Goal: Check status: Check status

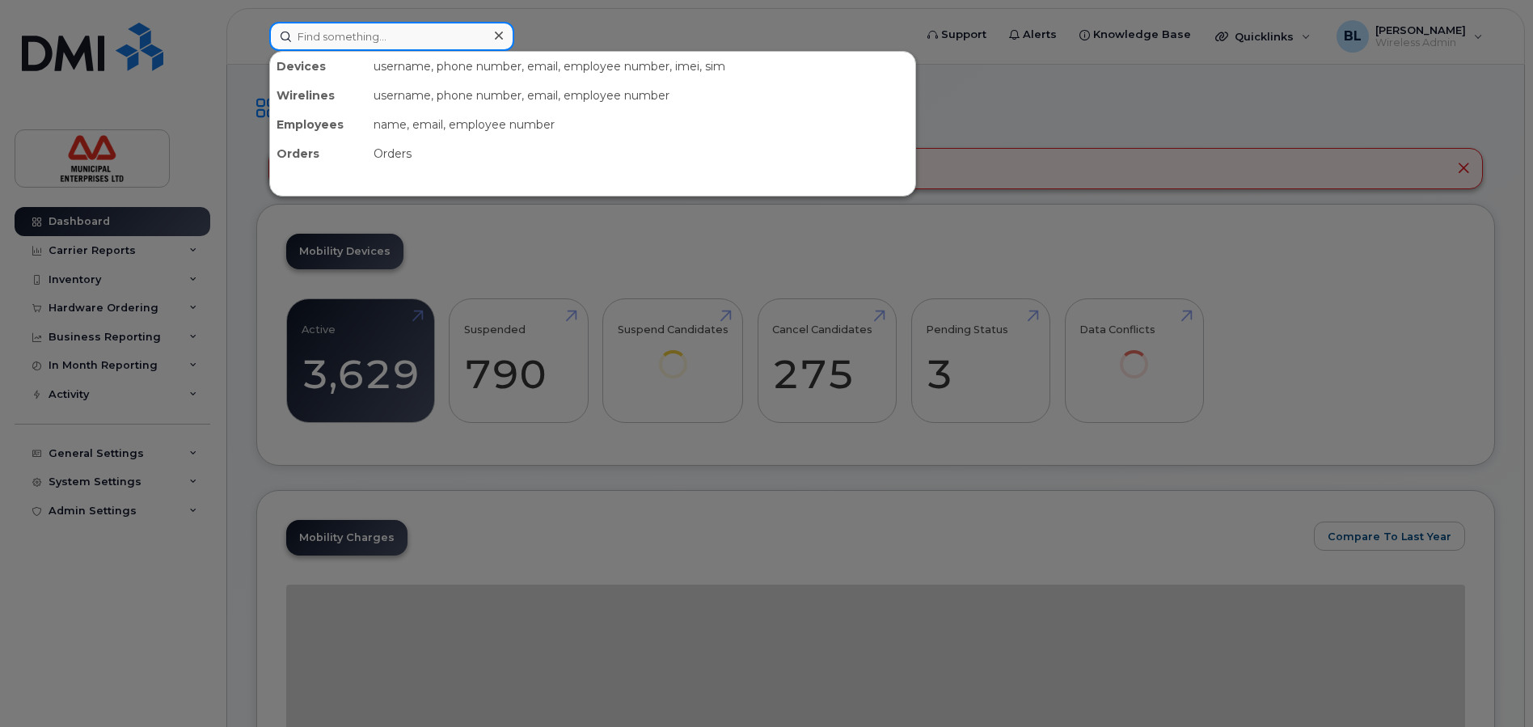
click at [349, 36] on input at bounding box center [391, 36] width 245 height 29
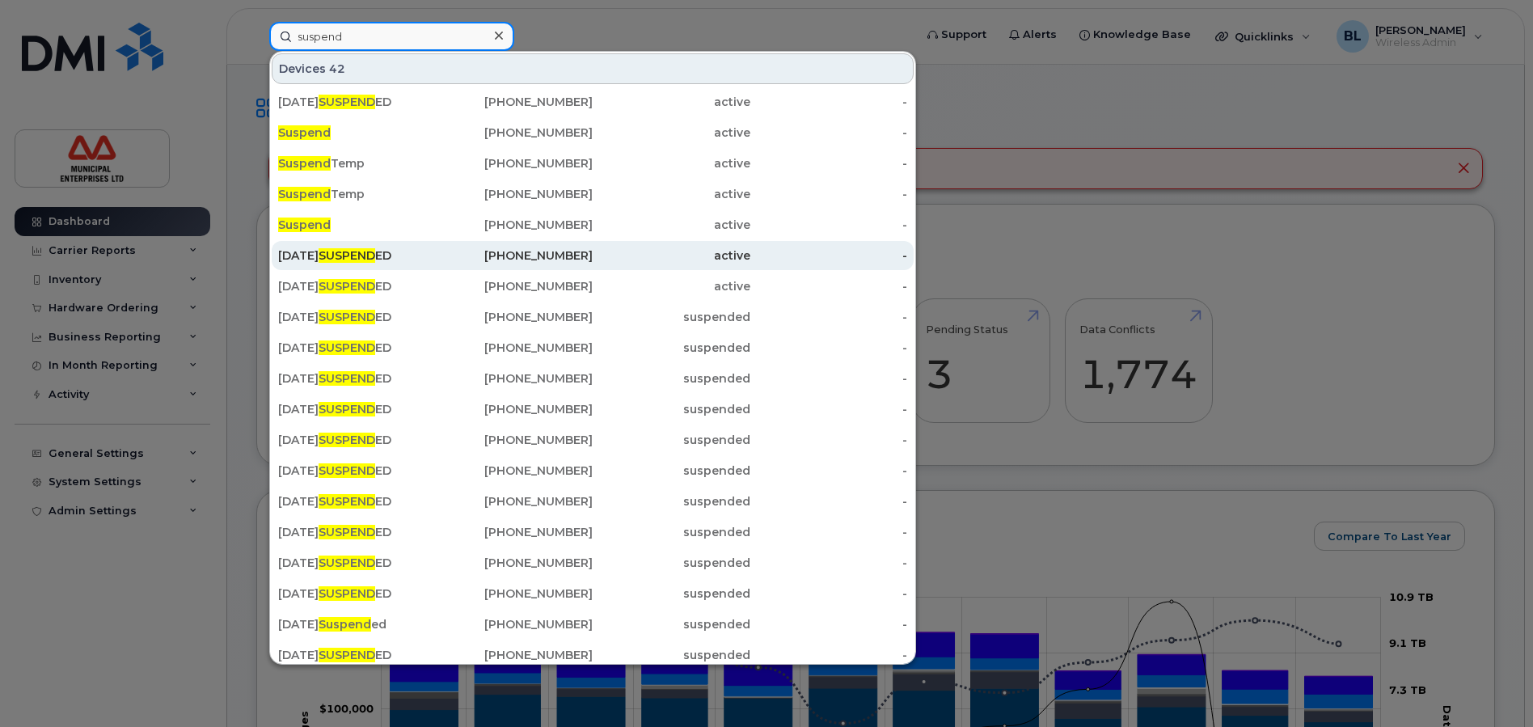
type input "suspend"
click at [375, 258] on span "SUSPEND" at bounding box center [347, 255] width 57 height 15
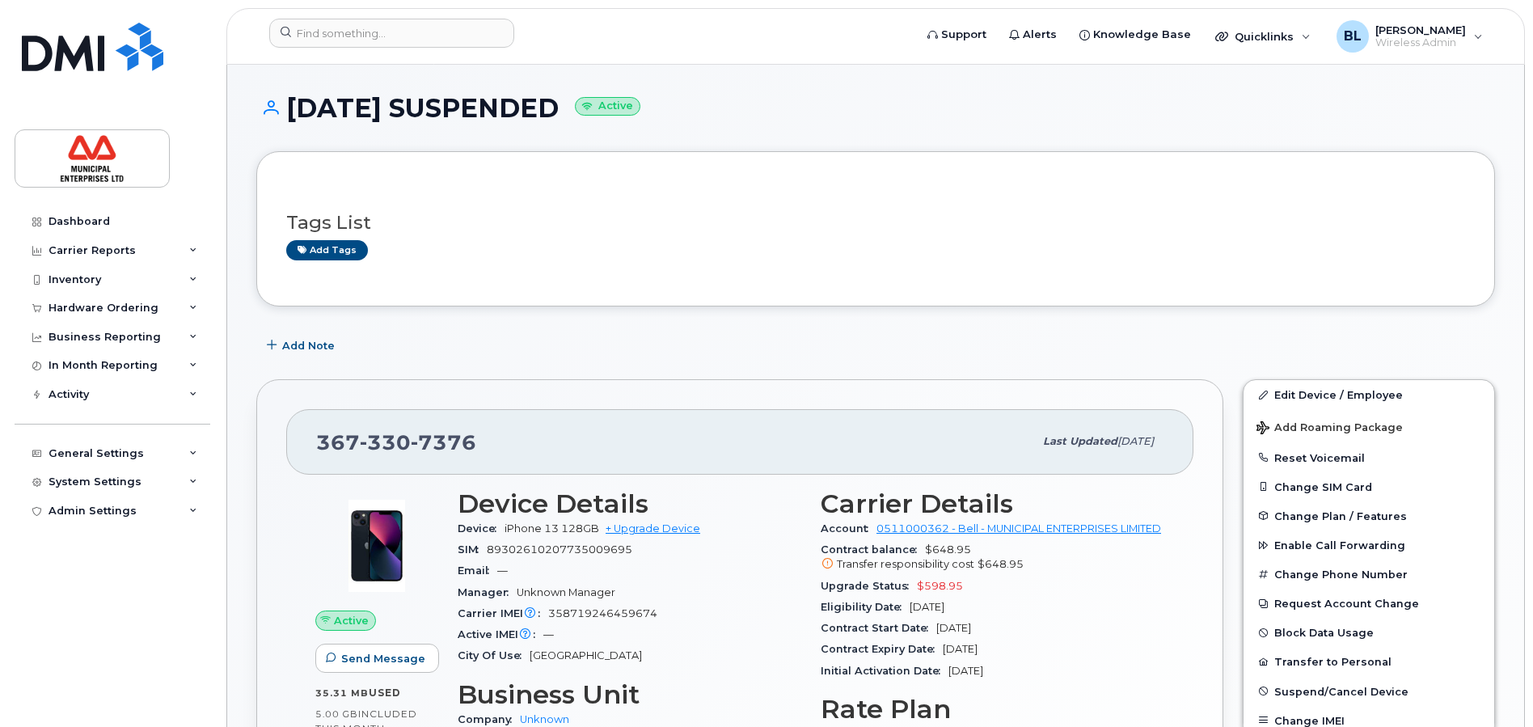
drag, startPoint x: 702, startPoint y: 106, endPoint x: 287, endPoint y: 109, distance: 415.5
click at [287, 109] on h1 "[DATE] SUSPENDED Active" at bounding box center [875, 108] width 1238 height 28
